Goal: Task Accomplishment & Management: Use online tool/utility

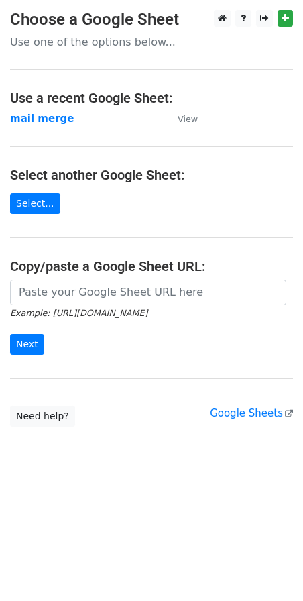
click at [109, 205] on main "Choose a Google Sheet Use one of the options below... Use a recent Google Sheet…" at bounding box center [151, 218] width 303 height 417
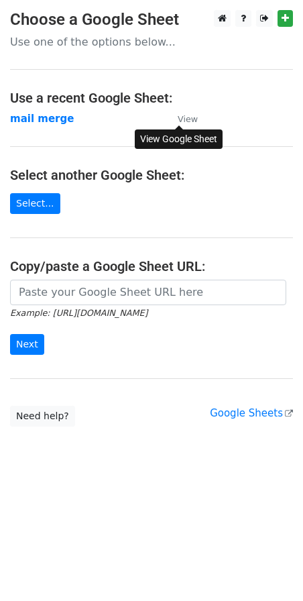
click at [185, 123] on small "View" at bounding box center [188, 119] width 20 height 10
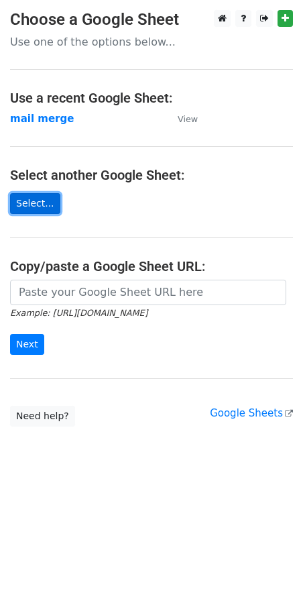
click at [37, 201] on link "Select..." at bounding box center [35, 203] width 50 height 21
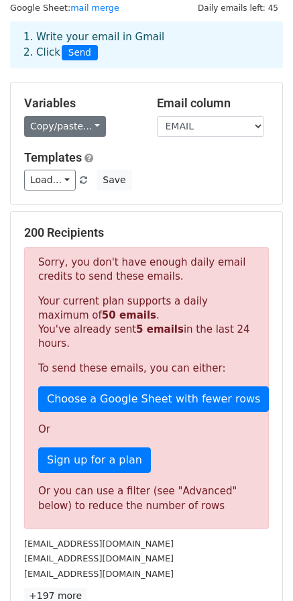
scroll to position [67, 0]
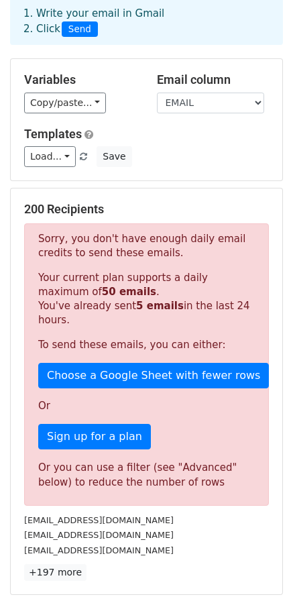
click at [81, 191] on div "200 Recipients Sorry, you don't have enough daily email credits to send these e…" at bounding box center [147, 392] width 272 height 406
click at [82, 158] on link at bounding box center [84, 157] width 11 height 10
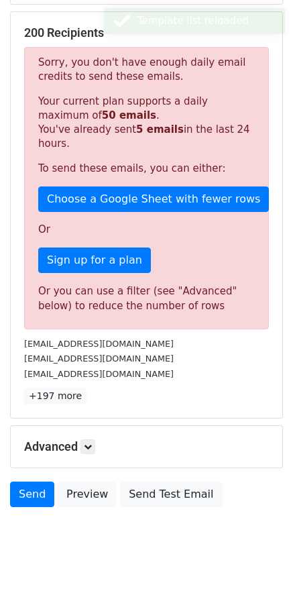
scroll to position [250, 0]
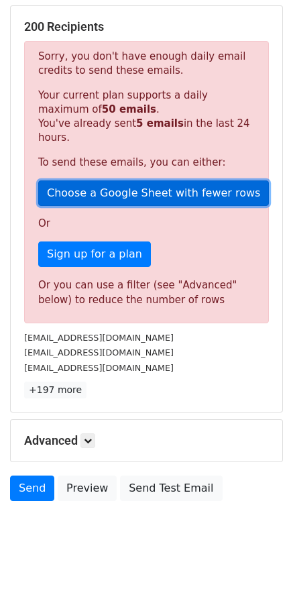
click at [156, 182] on link "Choose a Google Sheet with fewer rows" at bounding box center [153, 194] width 231 height 26
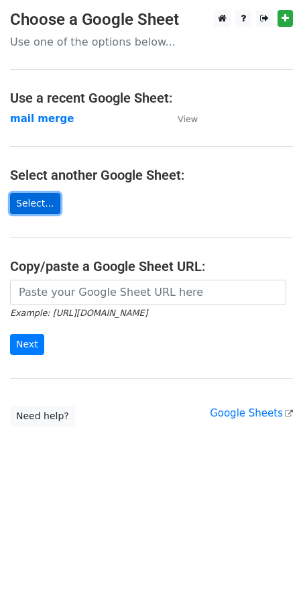
click at [37, 204] on link "Select..." at bounding box center [35, 203] width 50 height 21
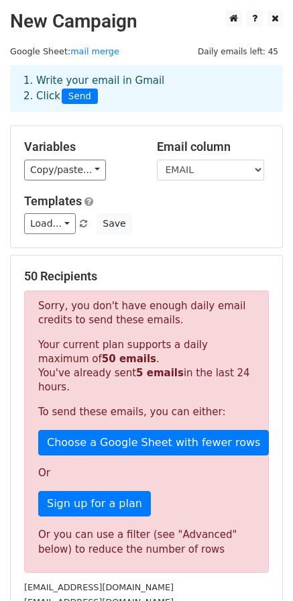
click at [144, 262] on div "50 Recipients Sorry, you don't have enough daily email credits to send these em…" at bounding box center [147, 459] width 272 height 406
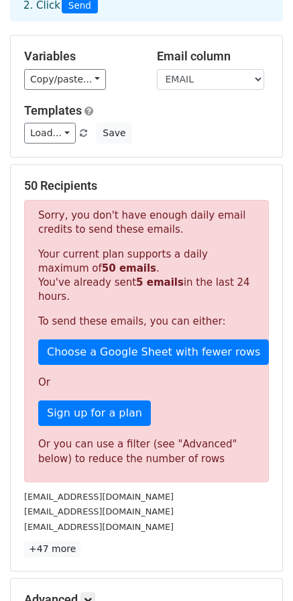
scroll to position [48, 0]
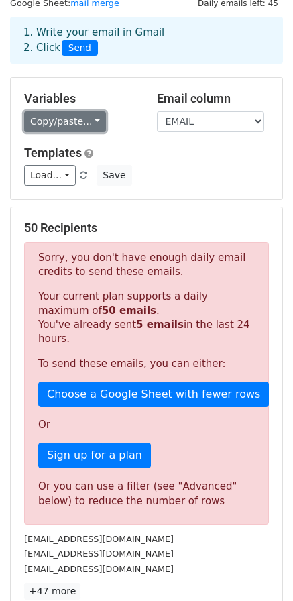
click at [70, 116] on link "Copy/paste..." at bounding box center [65, 121] width 82 height 21
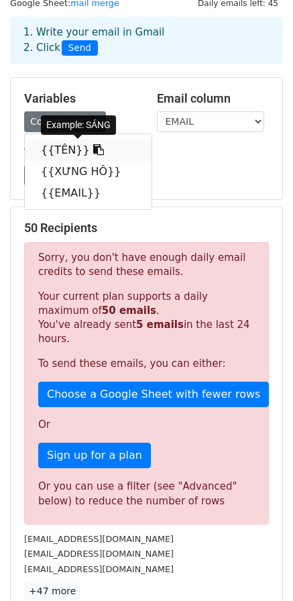
click at [71, 147] on link "{{TÊN}}" at bounding box center [88, 150] width 127 height 21
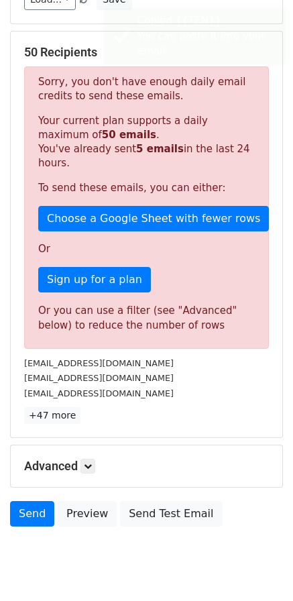
scroll to position [250, 0]
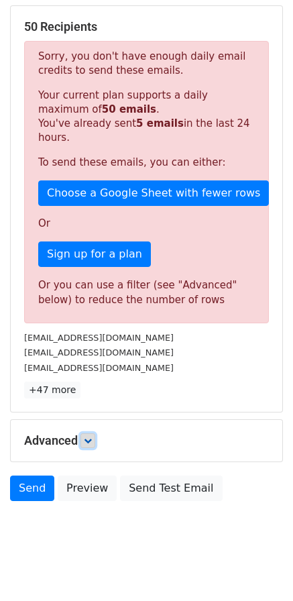
click at [88, 437] on icon at bounding box center [88, 441] width 8 height 8
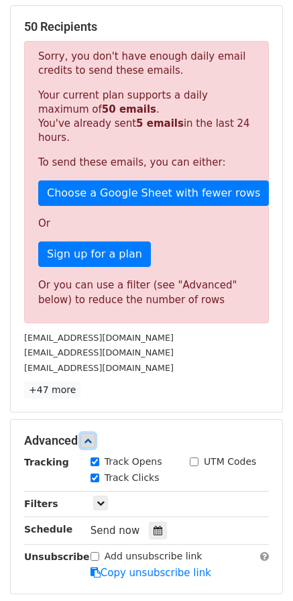
scroll to position [381, 0]
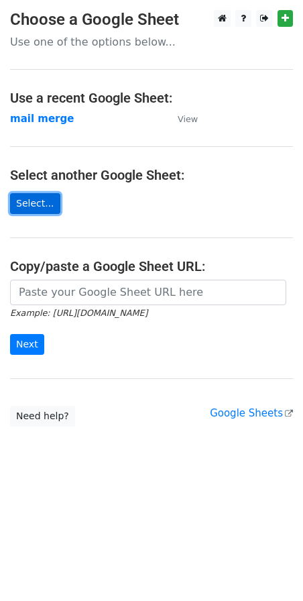
click at [28, 204] on link "Select..." at bounding box center [35, 203] width 50 height 21
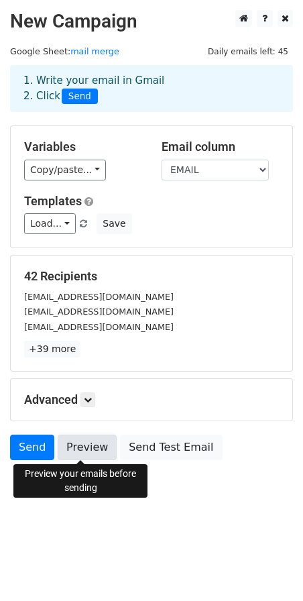
click at [83, 451] on link "Preview" at bounding box center [87, 448] width 59 height 26
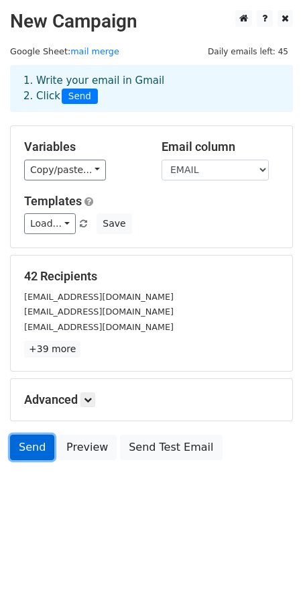
click at [28, 454] on link "Send" at bounding box center [32, 448] width 44 height 26
